Goal: Task Accomplishment & Management: Manage account settings

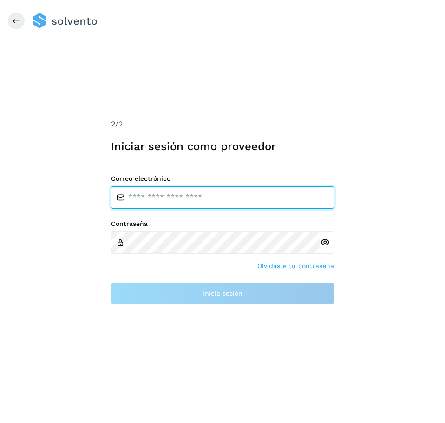
click at [198, 205] on input "email" at bounding box center [222, 197] width 223 height 22
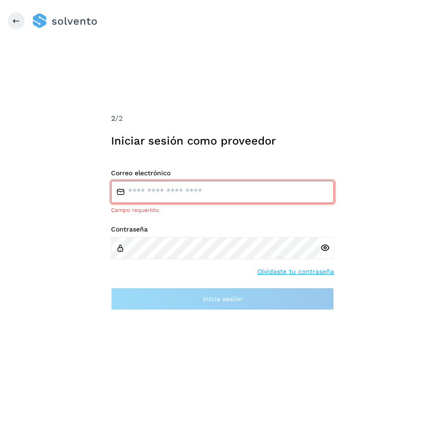
click at [223, 92] on div "2 /2 Iniciar sesión como proveedor Accede a tu cuenta Correo electrónico Campo …" at bounding box center [222, 211] width 445 height 423
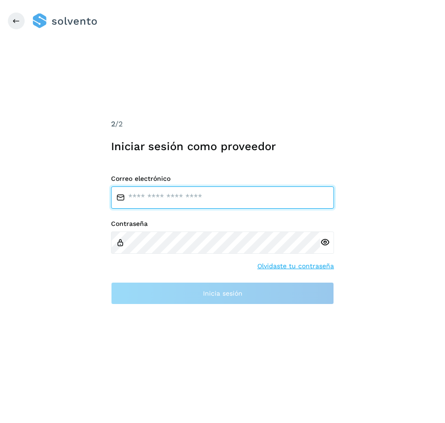
click at [198, 204] on input "email" at bounding box center [222, 197] width 223 height 22
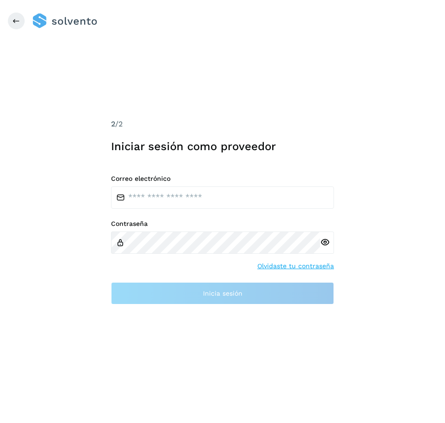
click at [187, 221] on label "Contraseña" at bounding box center [222, 224] width 223 height 8
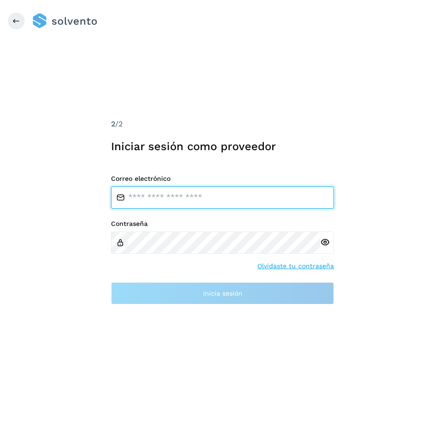
click at [188, 192] on input "email" at bounding box center [222, 197] width 223 height 22
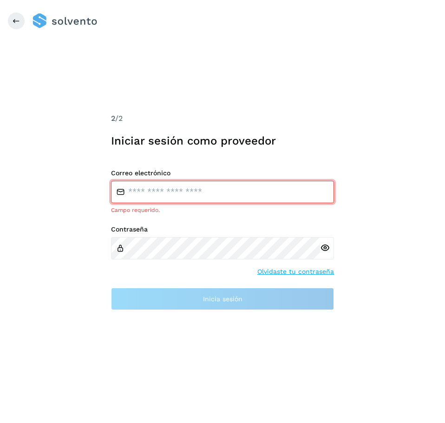
click at [182, 197] on input "email" at bounding box center [222, 192] width 223 height 22
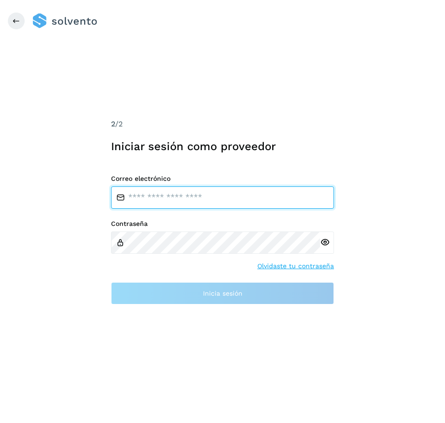
type input "*"
type input "*****"
